Goal: Information Seeking & Learning: Learn about a topic

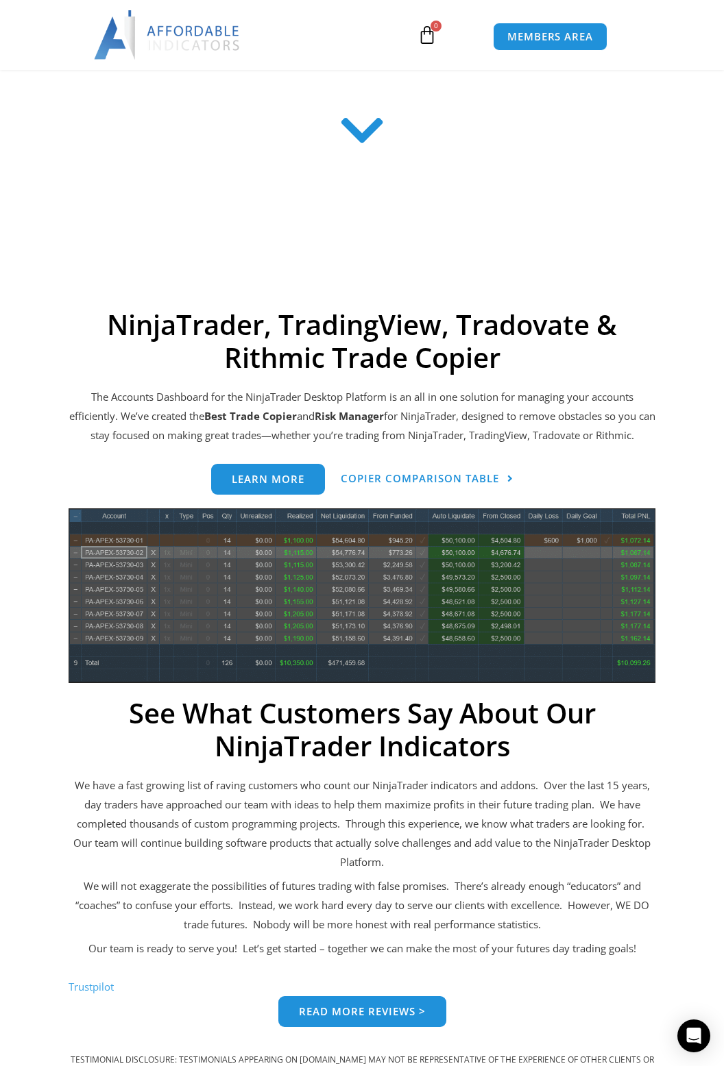
scroll to position [430, 0]
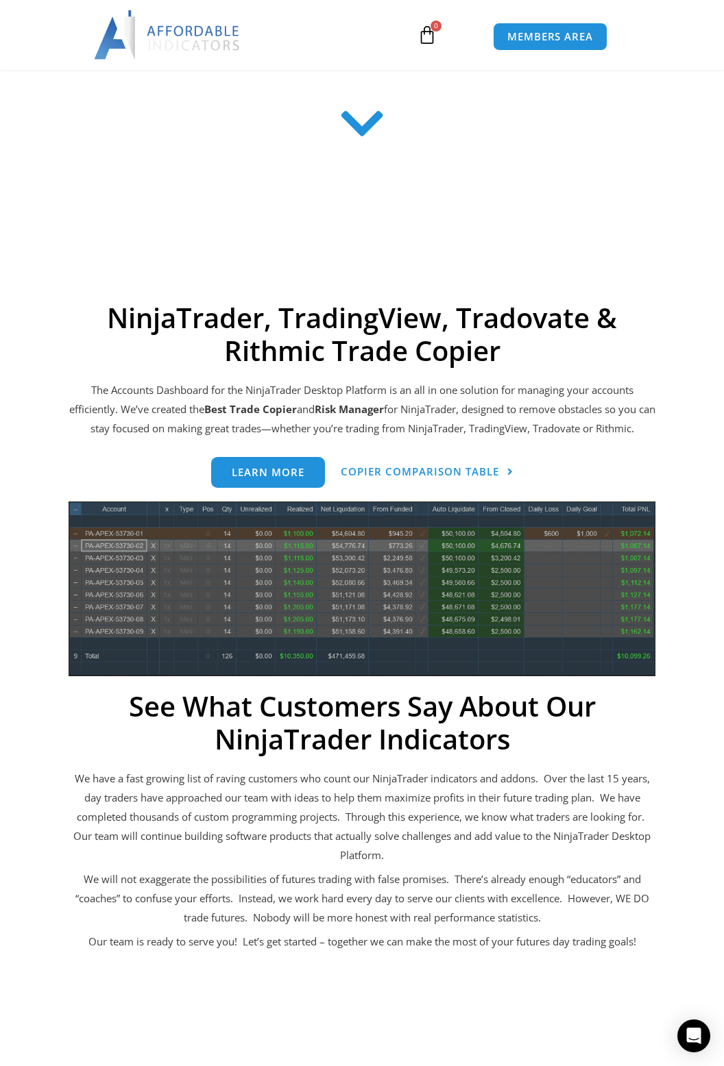
click at [195, 33] on img at bounding box center [167, 34] width 147 height 49
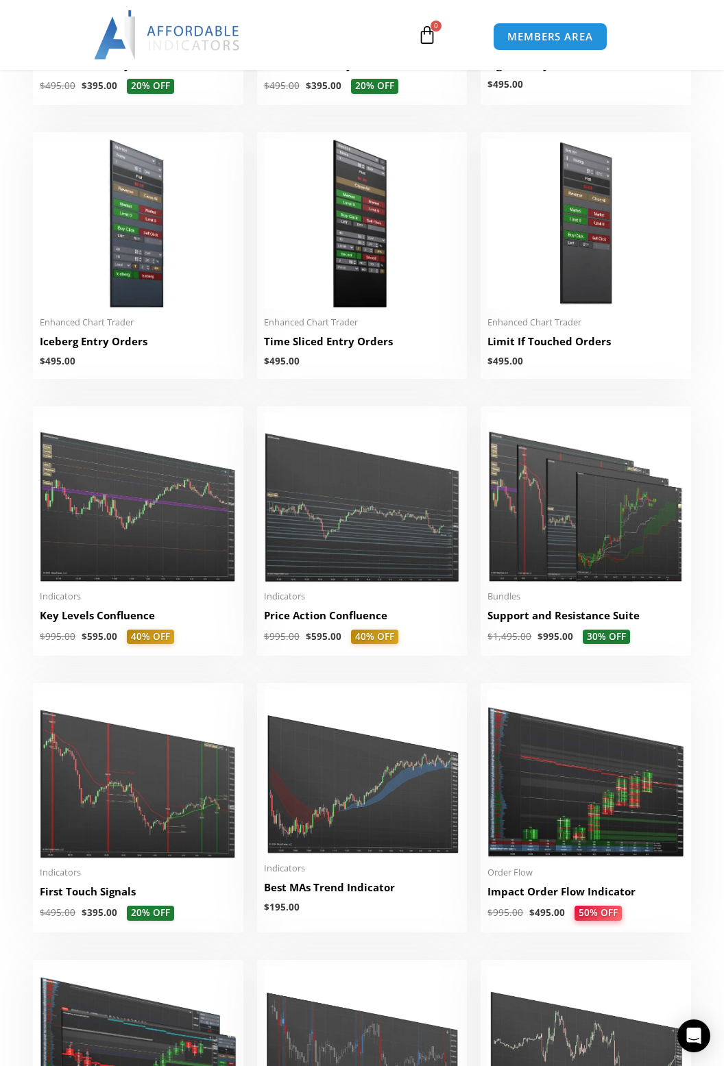
scroll to position [1379, 0]
